Goal: Information Seeking & Learning: Check status

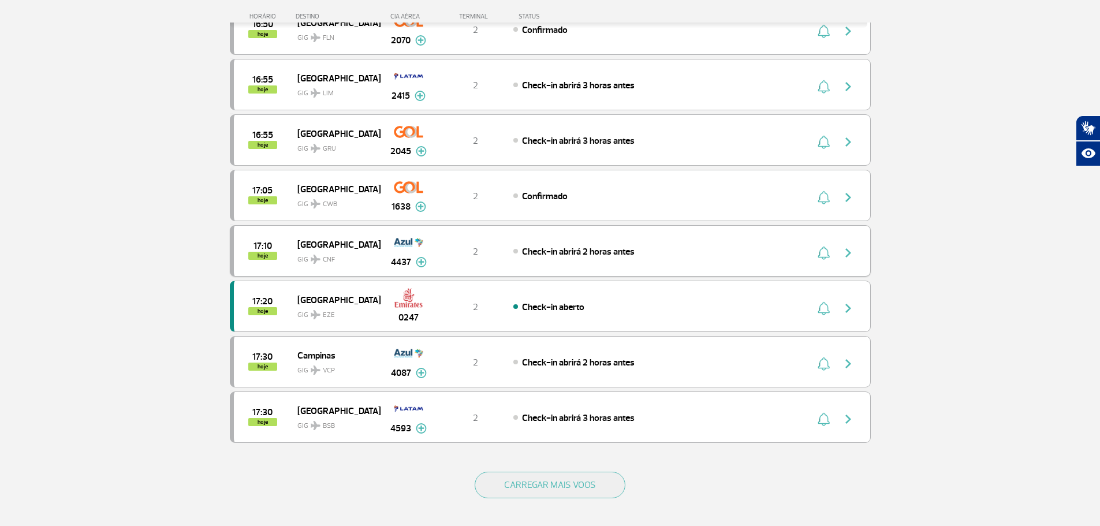
scroll to position [866, 0]
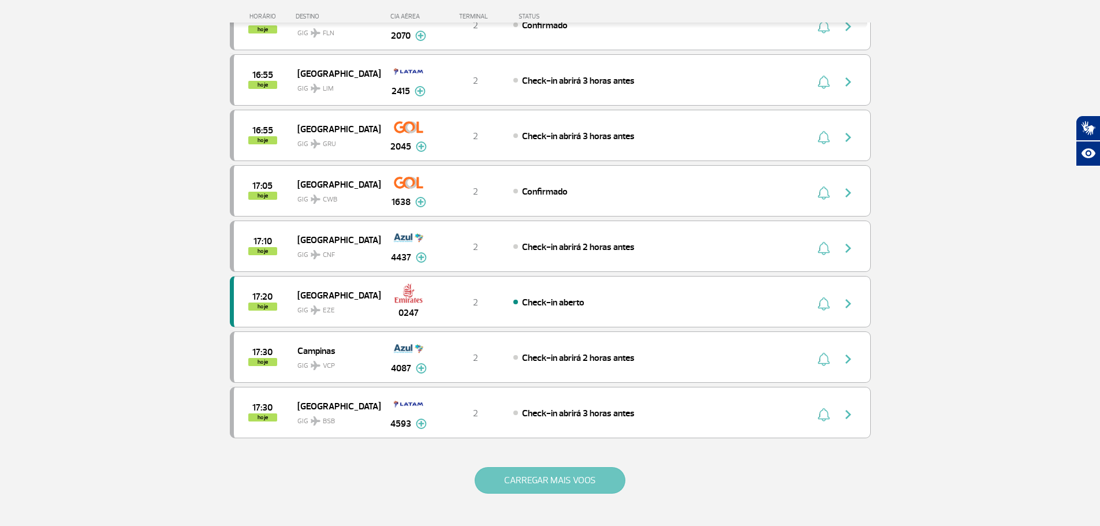
click at [527, 491] on button "CARREGAR MAIS VOOS" at bounding box center [550, 480] width 151 height 27
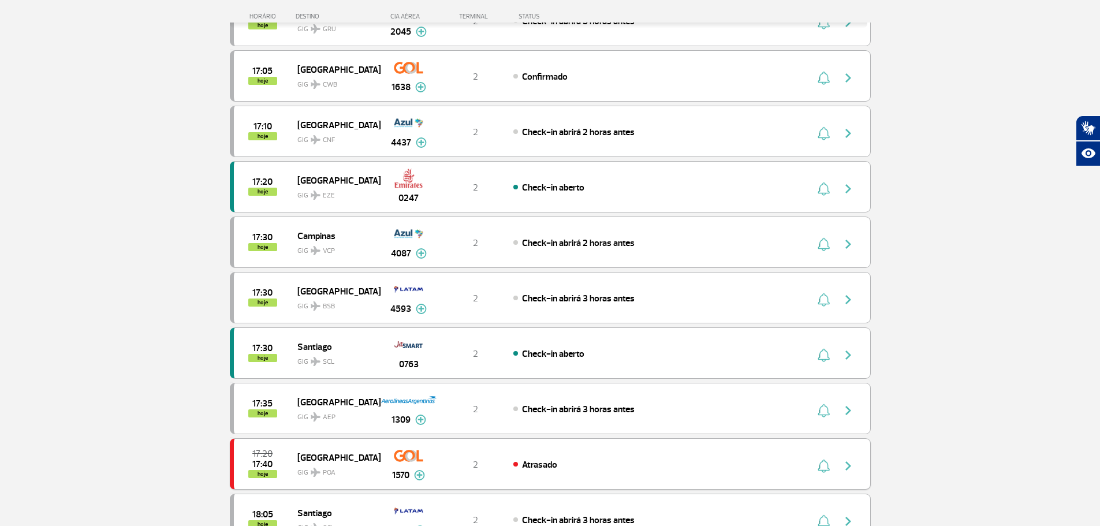
scroll to position [982, 0]
click at [589, 372] on div "17:30 hoje Santiago GIG SCL 0763 2 Check-in aberto" at bounding box center [550, 352] width 641 height 51
click at [598, 357] on div "Check-in aberto" at bounding box center [640, 352] width 255 height 13
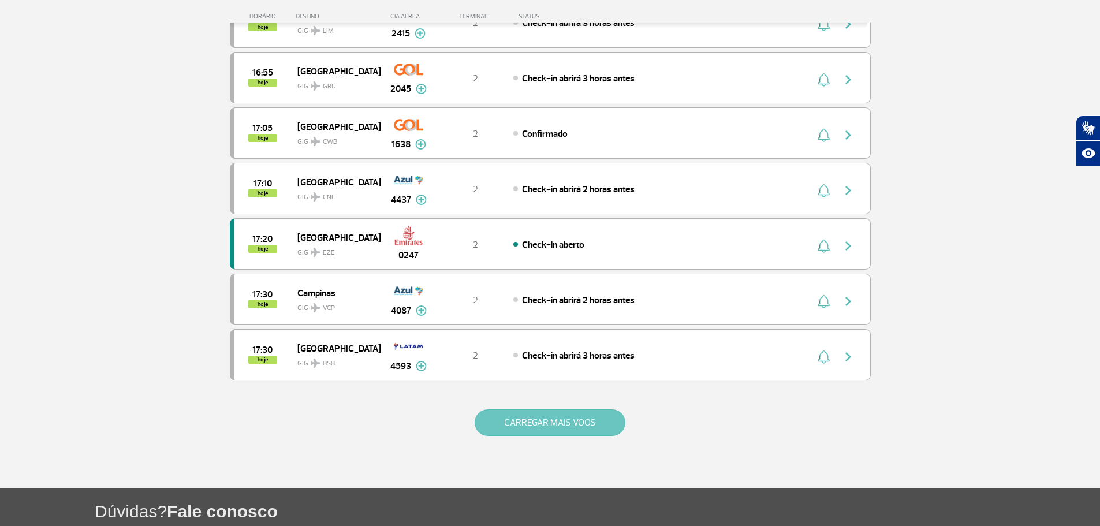
click at [588, 420] on button "CARREGAR MAIS VOOS" at bounding box center [550, 422] width 151 height 27
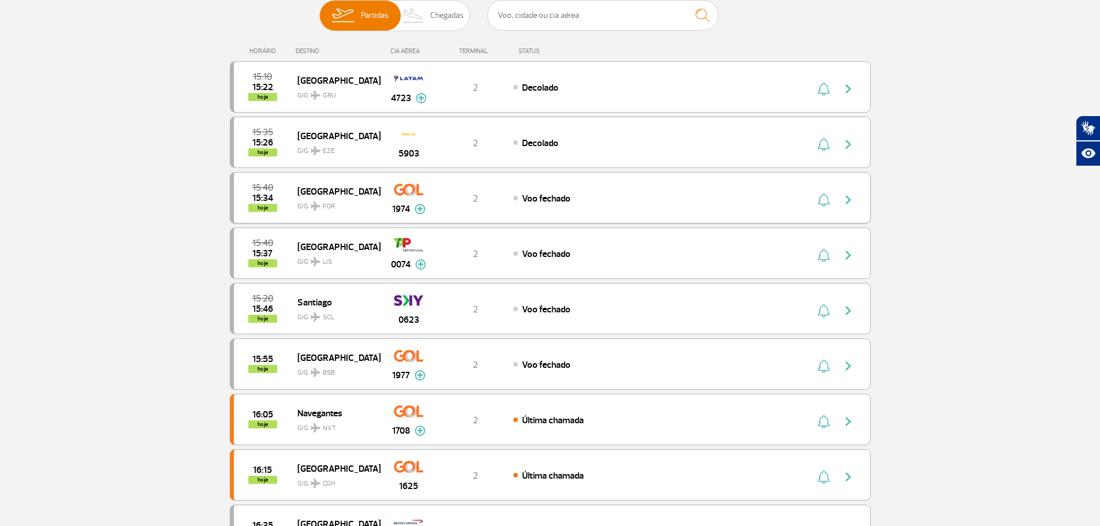
scroll to position [58, 0]
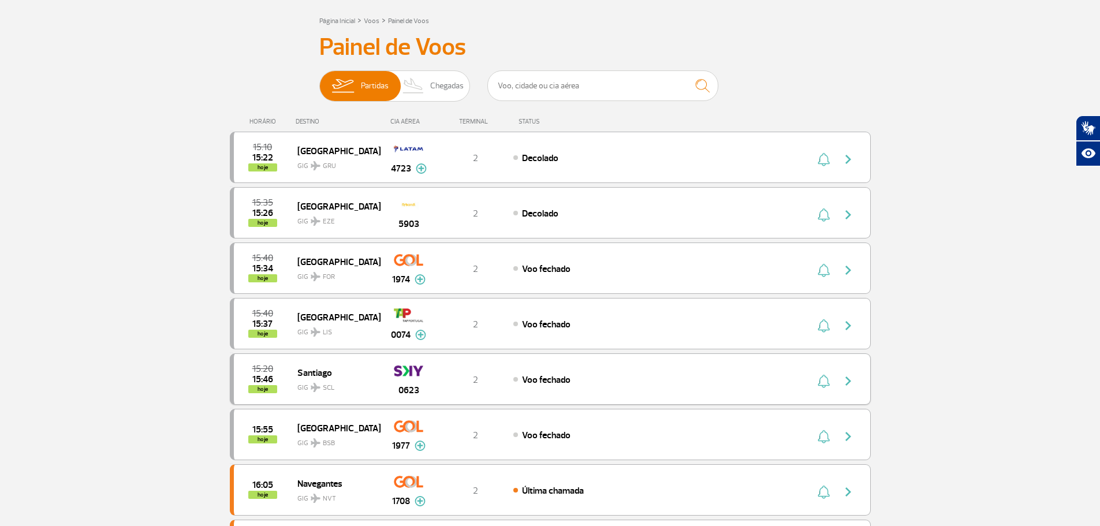
click at [396, 370] on img at bounding box center [408, 371] width 29 height 20
click at [385, 386] on div "0623" at bounding box center [408, 379] width 57 height 36
click at [677, 378] on div "Voo fechado" at bounding box center [640, 379] width 255 height 13
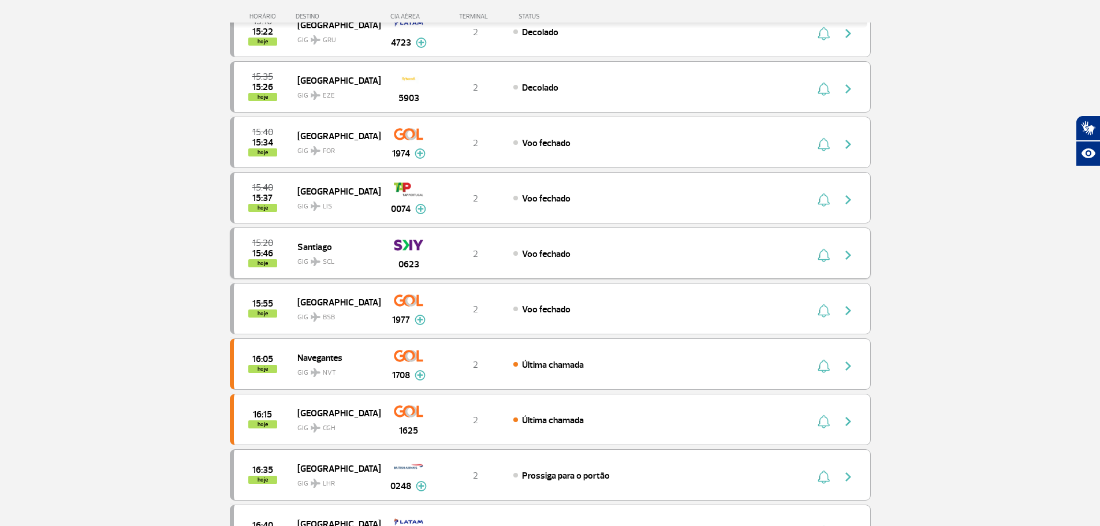
scroll to position [173, 0]
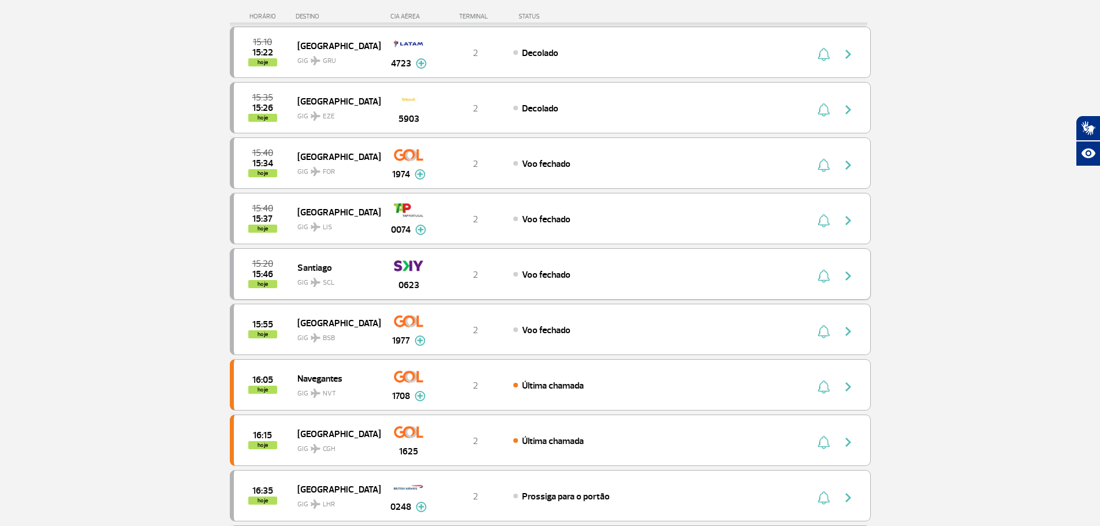
click at [626, 265] on div "15:20 15:46 hoje [PERSON_NAME] SCL 0623 2 Voo fechado" at bounding box center [550, 273] width 641 height 51
click at [626, 274] on div "Voo fechado" at bounding box center [640, 274] width 255 height 13
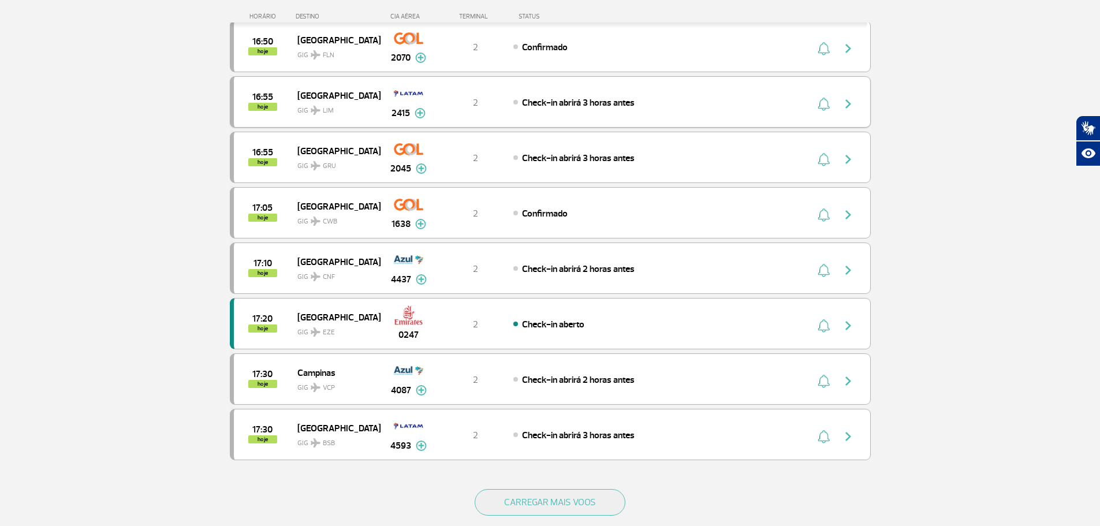
scroll to position [866, 0]
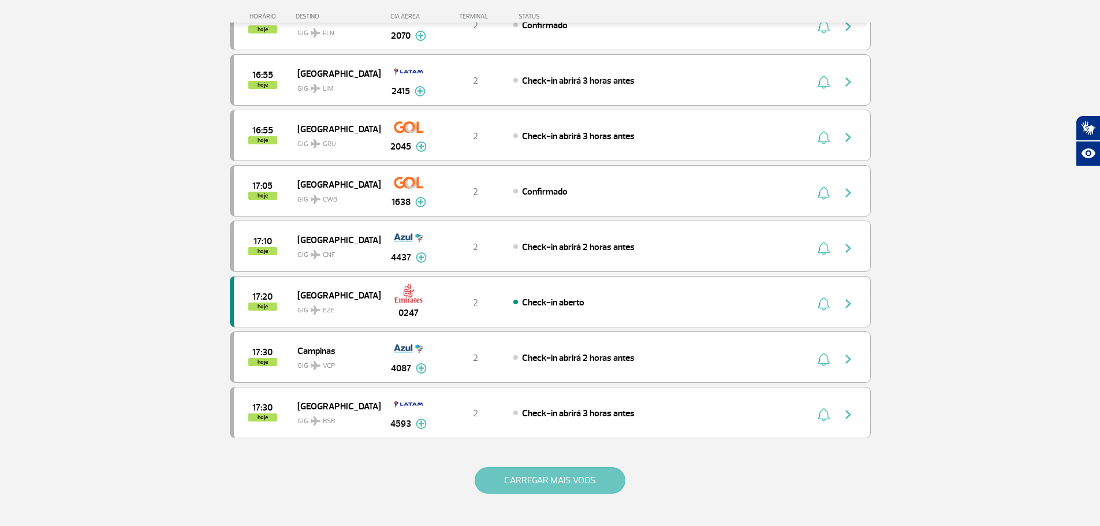
click at [569, 469] on button "CARREGAR MAIS VOOS" at bounding box center [550, 480] width 151 height 27
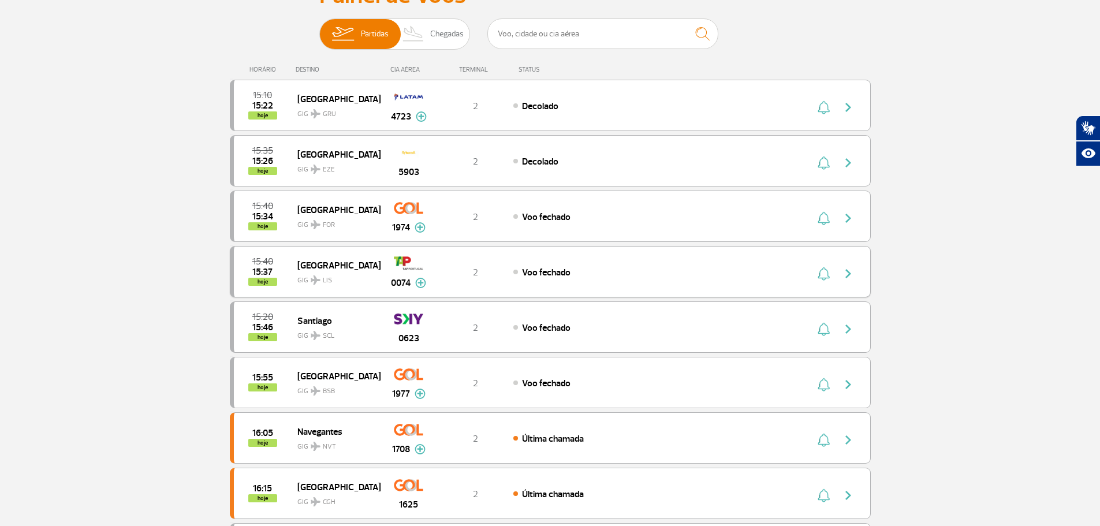
scroll to position [115, 0]
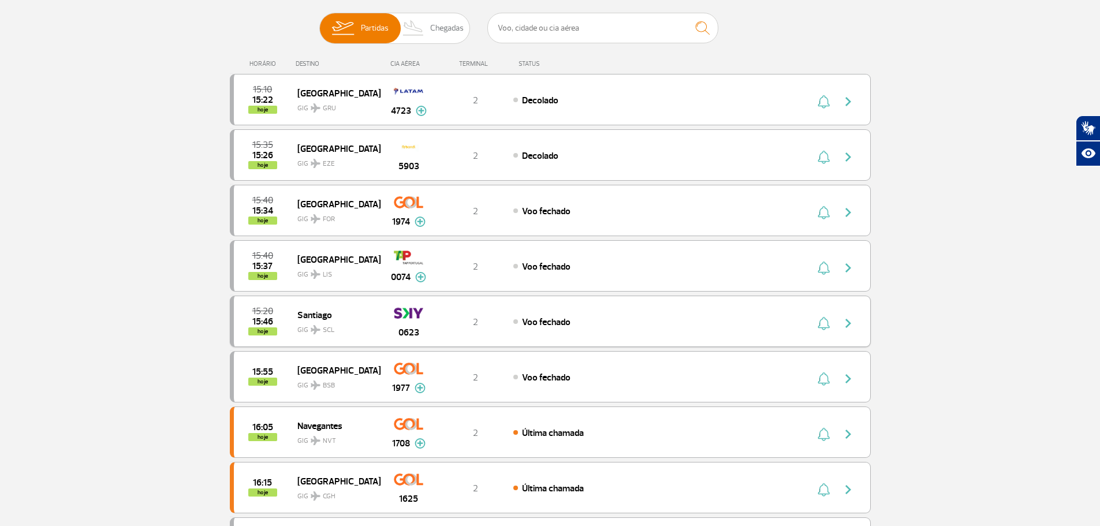
click at [557, 319] on span "Voo fechado" at bounding box center [546, 322] width 49 height 12
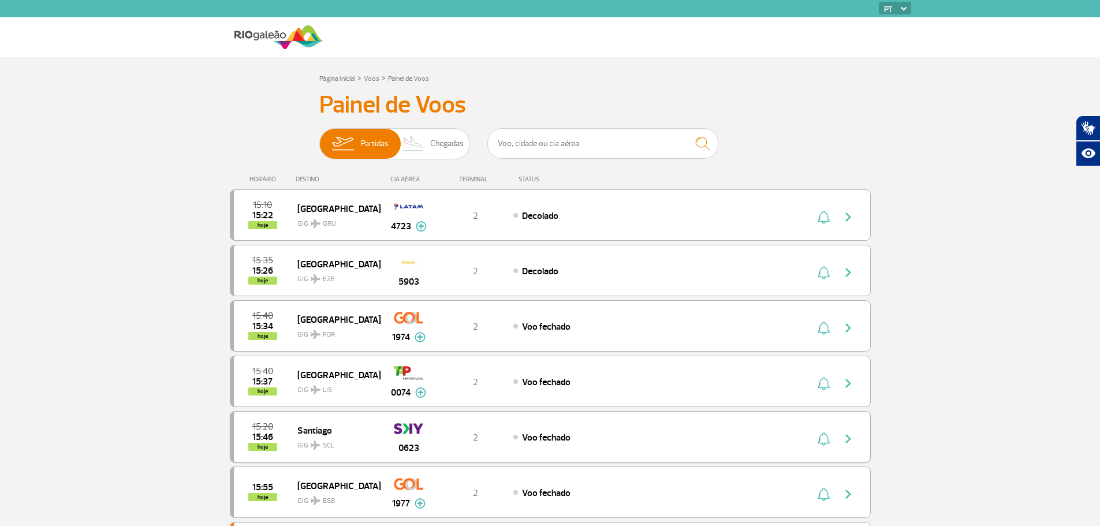
click at [620, 429] on div "15:20 15:46 hoje [PERSON_NAME] SCL 0623 2 Voo fechado" at bounding box center [550, 436] width 641 height 51
click at [622, 434] on div "Voo fechado" at bounding box center [640, 437] width 255 height 13
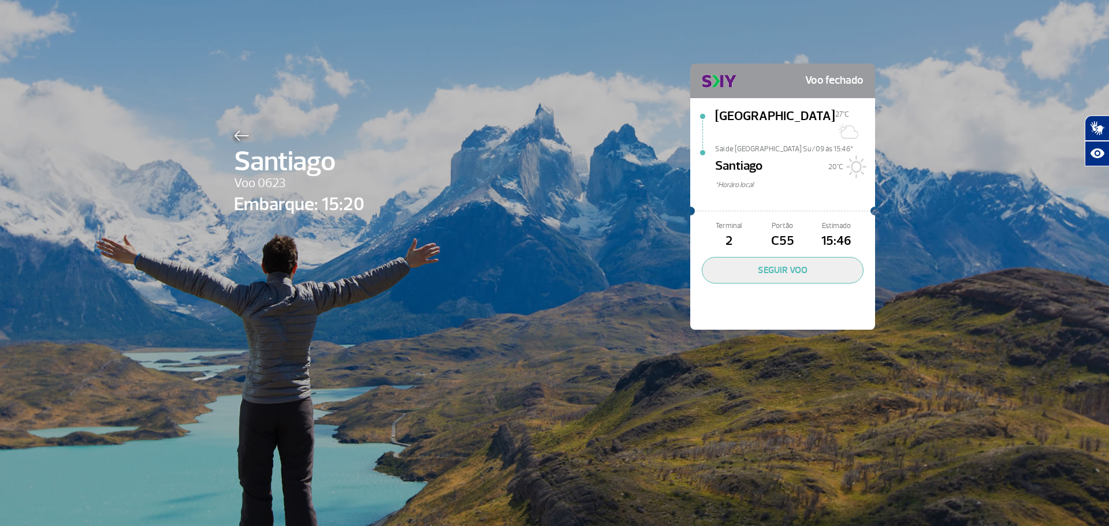
click at [304, 262] on div "[PERSON_NAME] 0623 Embarque: 15:20" at bounding box center [299, 214] width 130 height 174
click at [106, 237] on div "[PERSON_NAME] 0623 Embarque: 15:20 Voo fechado [GEOGRAPHIC_DATA][DATE]C [GEOGRA…" at bounding box center [554, 263] width 1109 height 526
